Goal: Transaction & Acquisition: Subscribe to service/newsletter

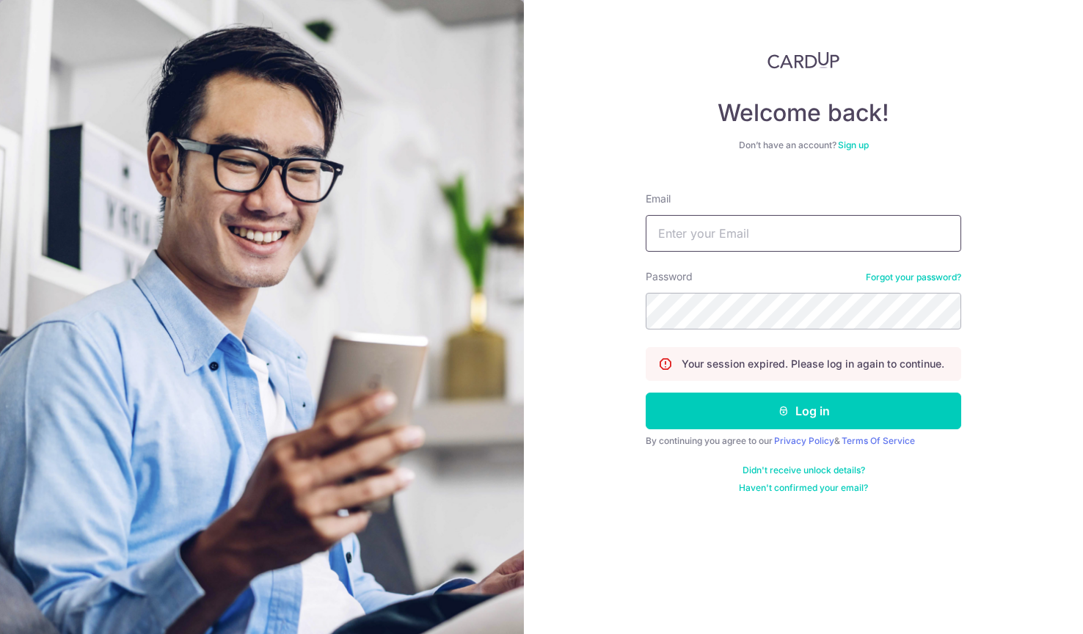
type input "woolysbagels@gmail.com"
click at [804, 411] on button "Log in" at bounding box center [804, 411] width 316 height 37
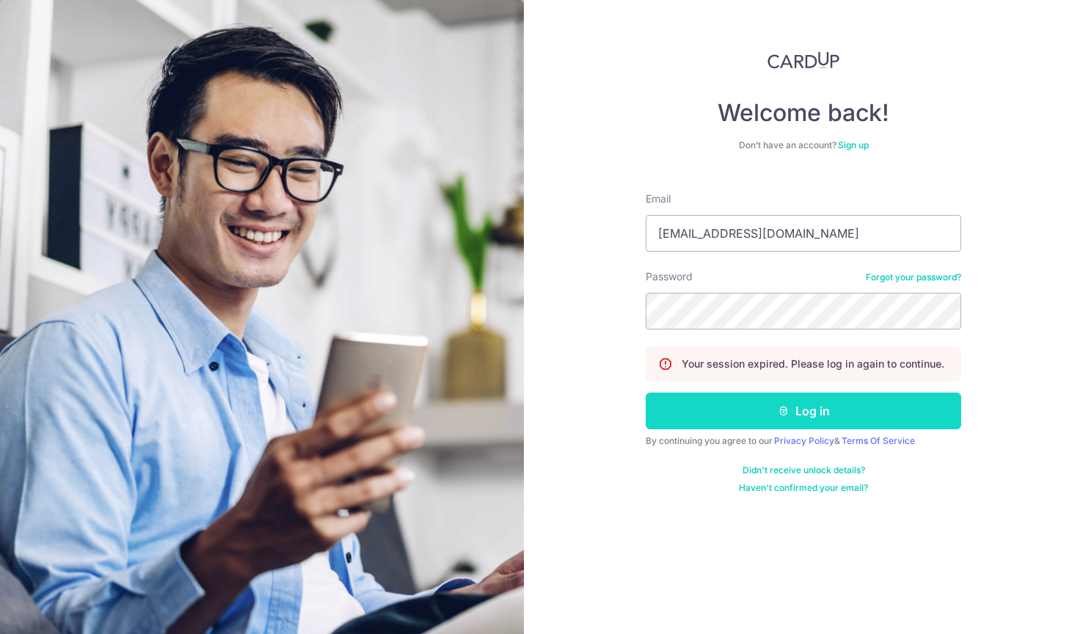
click at [768, 411] on button "Log in" at bounding box center [804, 411] width 316 height 37
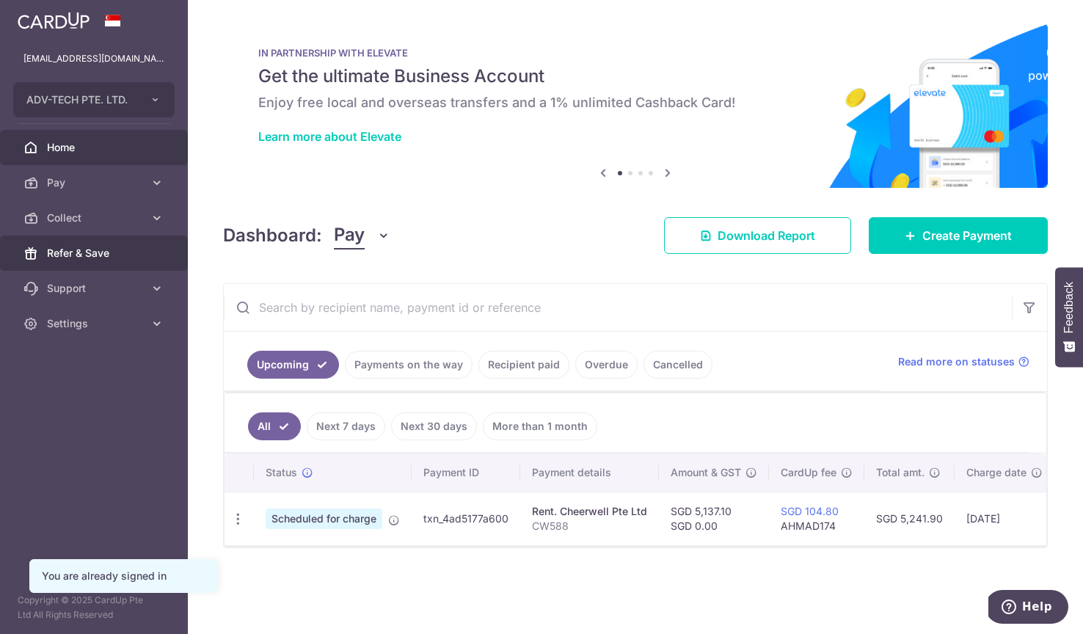
click at [123, 260] on span "Refer & Save" at bounding box center [95, 253] width 97 height 15
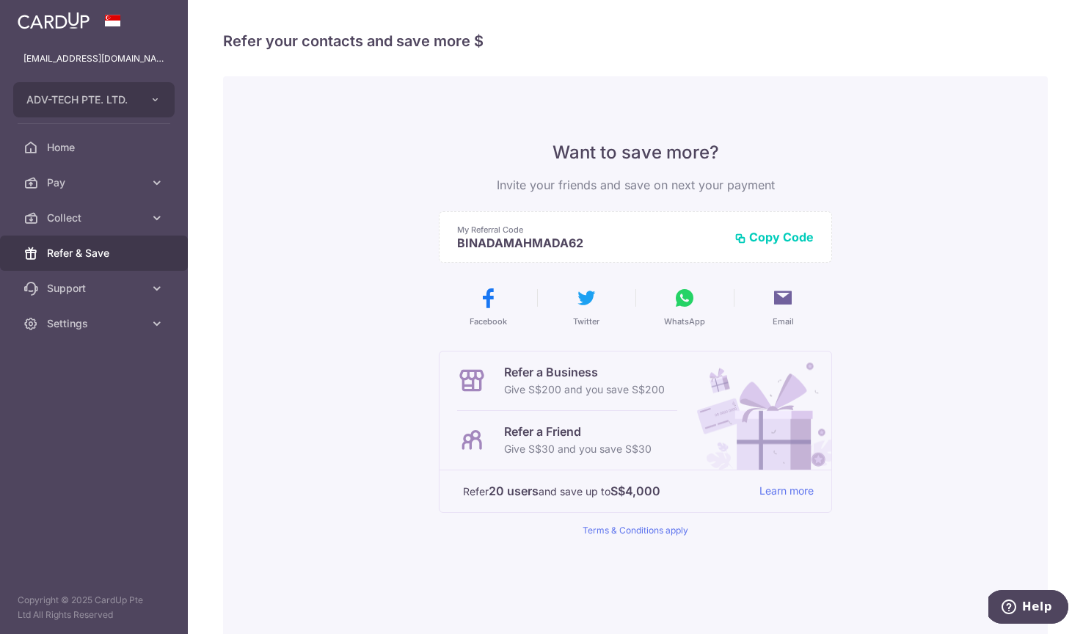
click at [768, 233] on button "Copy Code" at bounding box center [774, 237] width 79 height 15
click at [133, 330] on span "Settings" at bounding box center [95, 323] width 97 height 15
click at [79, 404] on link "Logout" at bounding box center [94, 394] width 188 height 35
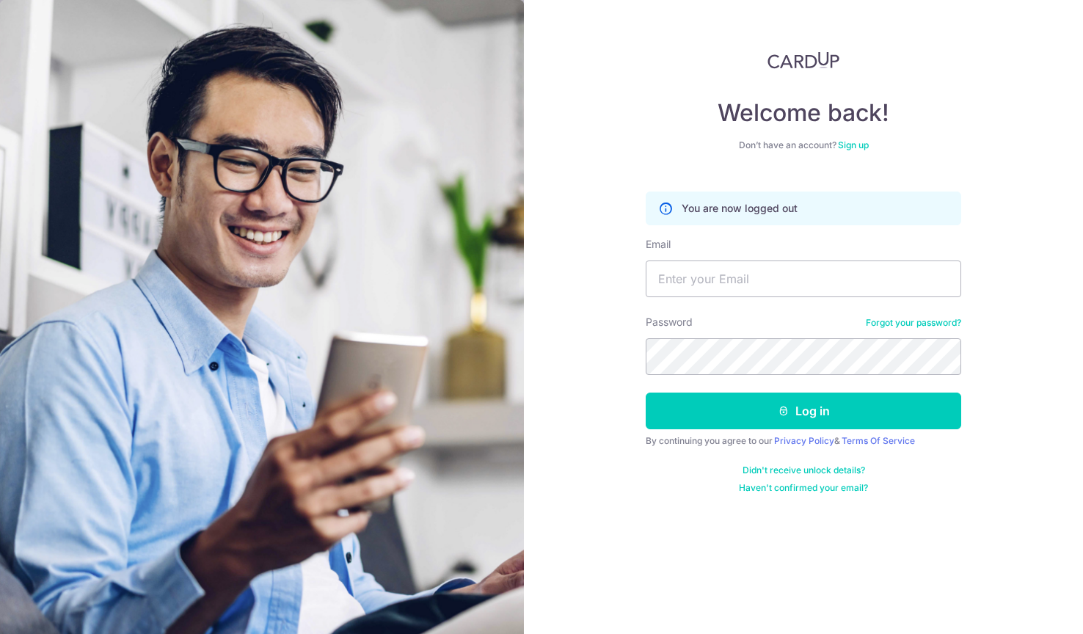
click at [943, 462] on form "You are now logged out Email Password Forgot your password? Log in By continuin…" at bounding box center [804, 337] width 316 height 313
click at [859, 147] on link "Sign up" at bounding box center [853, 144] width 31 height 11
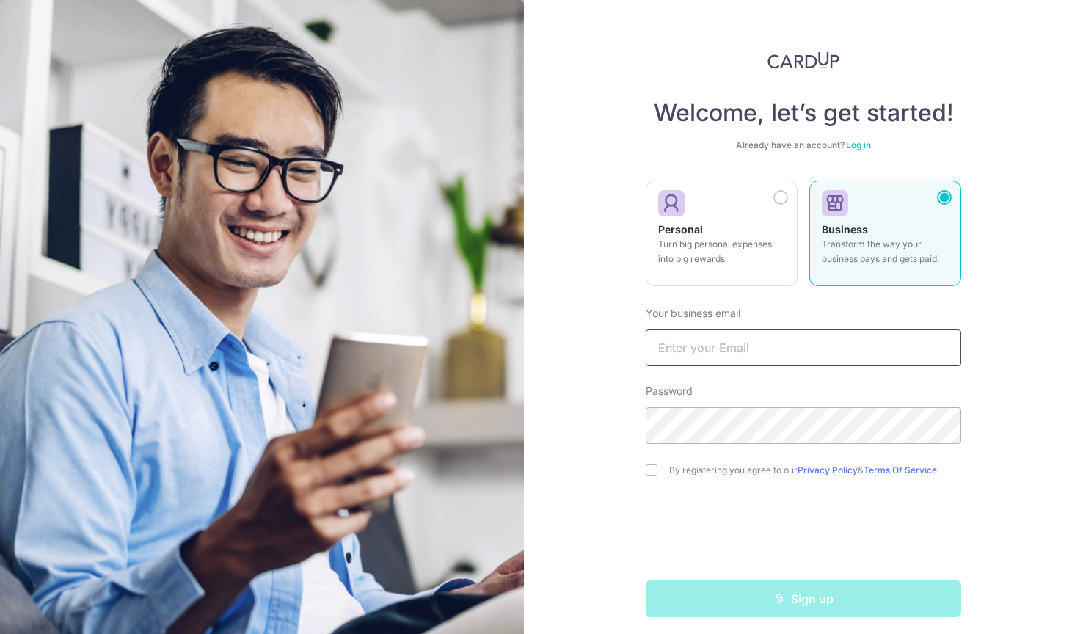
click at [822, 349] on input "text" at bounding box center [804, 348] width 316 height 37
type input "c"
type input "boredtacsbsc@gmail.com"
click at [653, 472] on input "checkbox" at bounding box center [652, 471] width 12 height 12
checkbox input "true"
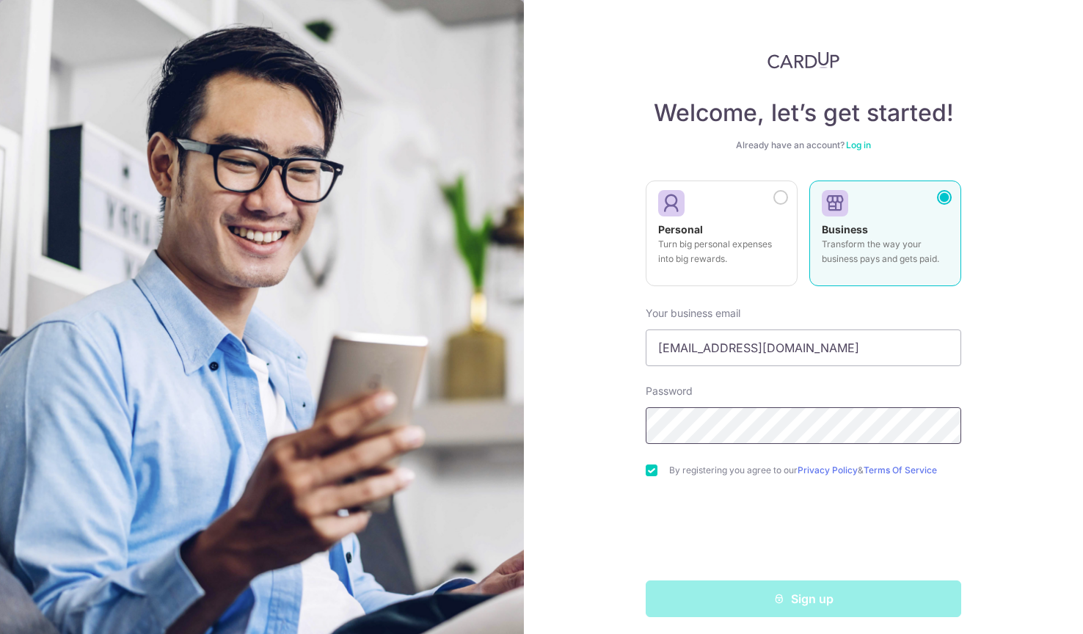
click at [369, 435] on section "Welcome, let’s get started! Already have an account? Log in Personal Turn big p…" at bounding box center [541, 317] width 1083 height 634
click at [607, 423] on div "Welcome, let’s get started! Already have an account? Log in Personal Turn big p…" at bounding box center [803, 317] width 559 height 634
click at [706, 351] on input "boredtacsbsc@gmail.com" at bounding box center [804, 348] width 316 height 37
type input "[EMAIL_ADDRESS][DOMAIN_NAME]"
click at [600, 372] on div "Welcome, let’s get started! Already have an account? Log in Personal Turn big p…" at bounding box center [803, 317] width 559 height 634
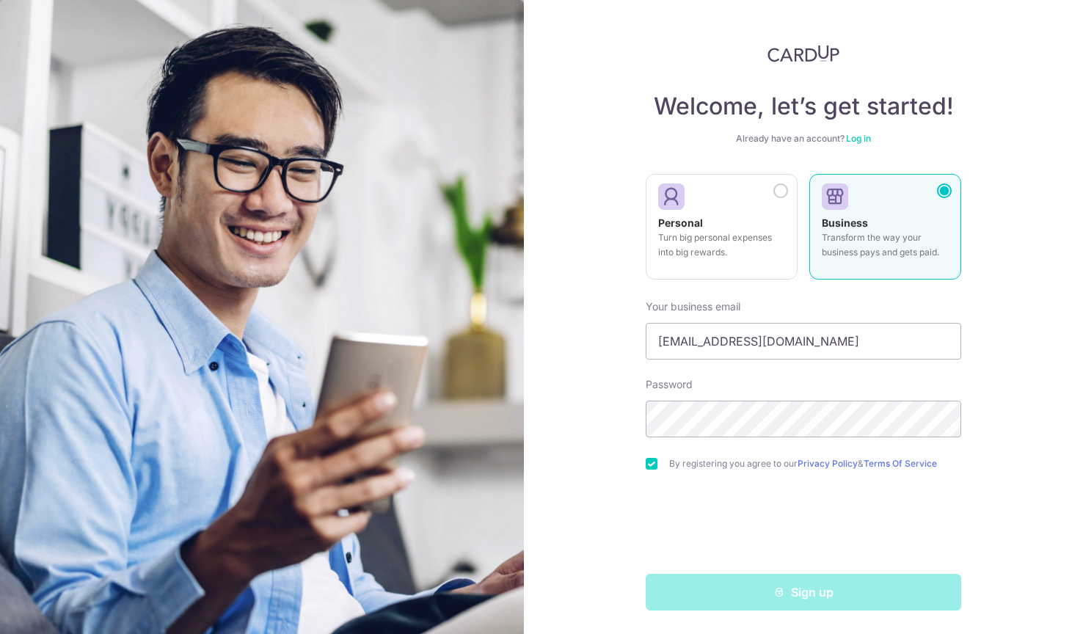
scroll to position [7, 0]
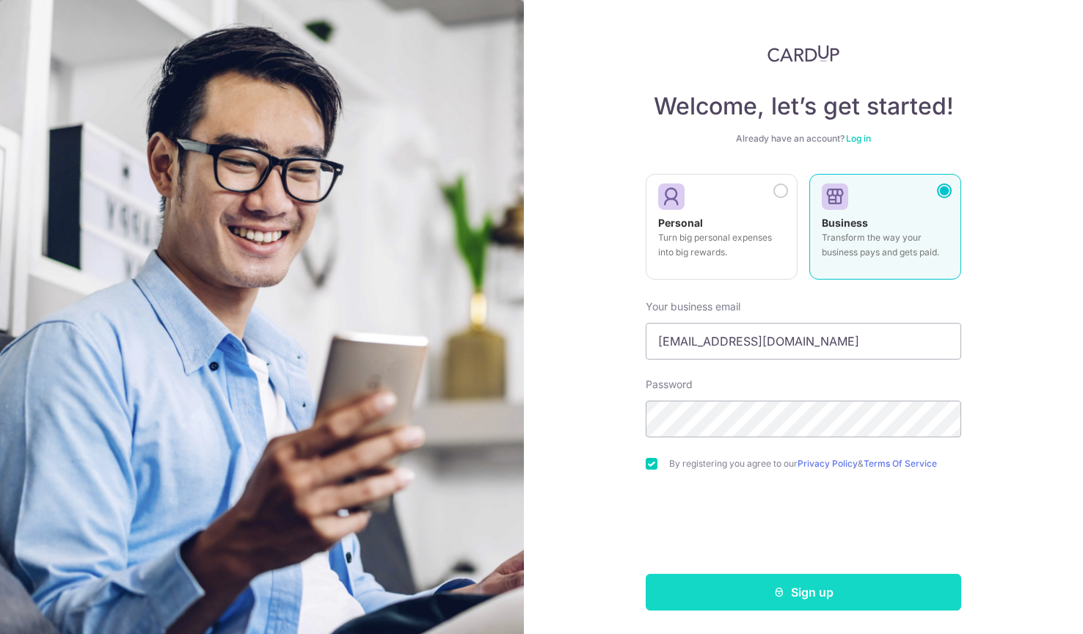
click at [760, 583] on button "Sign up" at bounding box center [804, 592] width 316 height 37
